Goal: Task Accomplishment & Management: Use online tool/utility

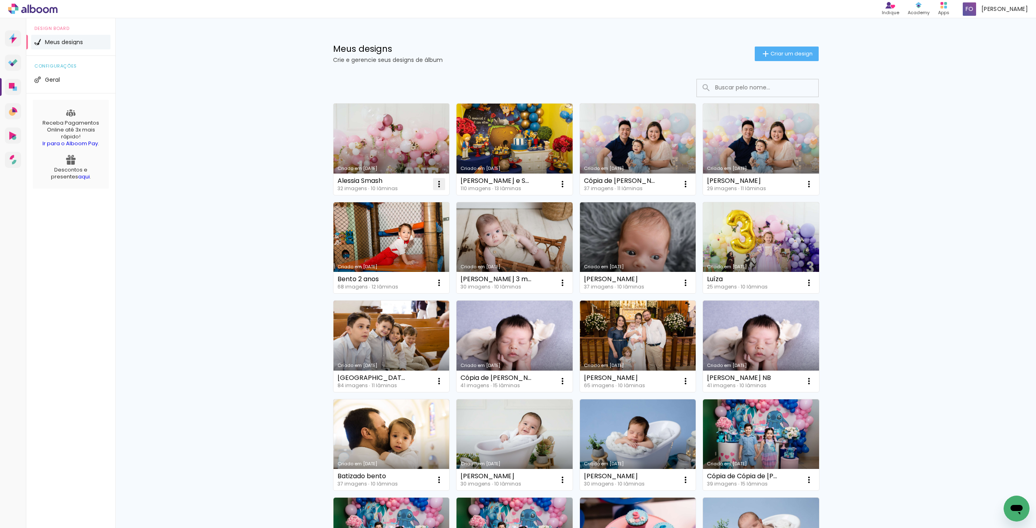
click at [436, 182] on iron-icon at bounding box center [439, 184] width 10 height 10
click at [410, 219] on span "Fazer uma cópia" at bounding box center [405, 219] width 47 height 6
type input "Cópia de Alessia Smash"
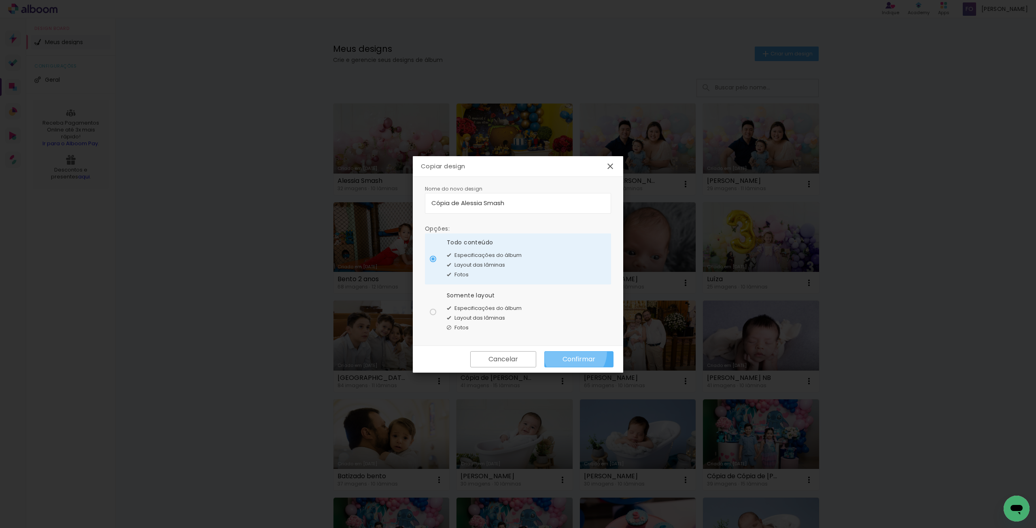
click at [575, 352] on paper-button "Confirmar" at bounding box center [578, 359] width 69 height 16
